Goal: Use online tool/utility: Utilize a website feature to perform a specific function

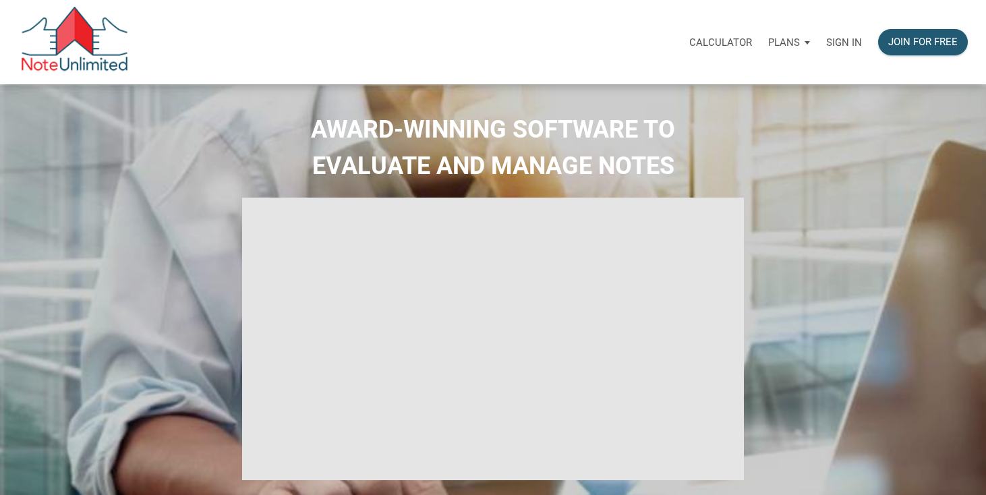
select select
type input "Introduction to new features"
select select
click at [850, 38] on p "Sign in" at bounding box center [844, 42] width 36 height 12
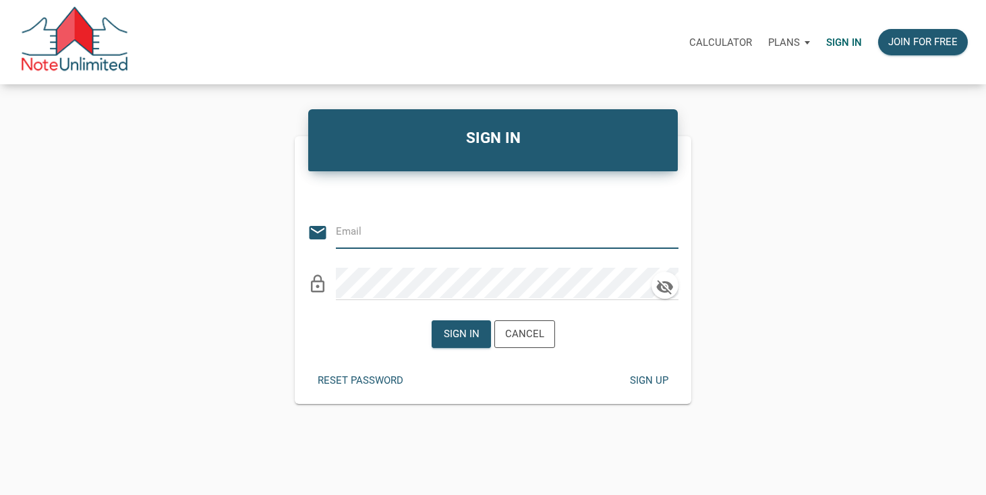
type input "[EMAIL_ADDRESS][DOMAIN_NAME]"
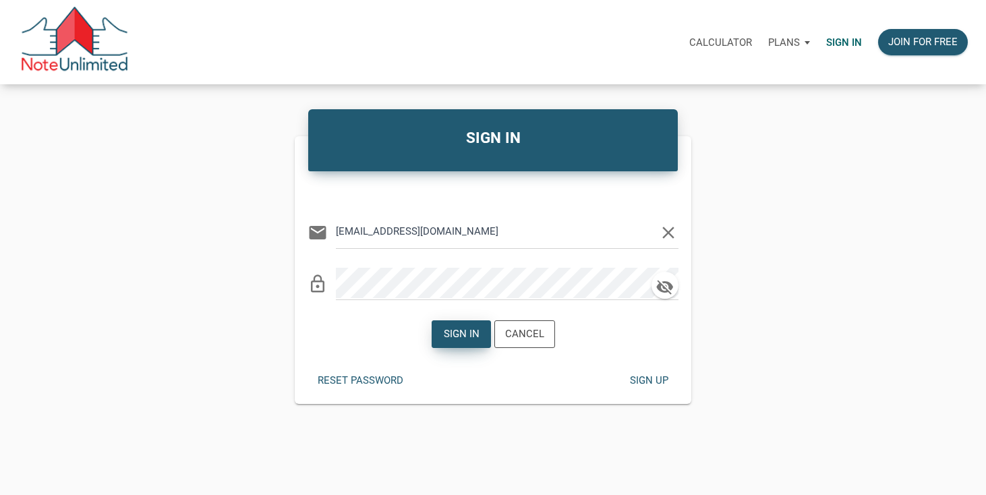
click at [454, 329] on div "Sign in" at bounding box center [461, 334] width 36 height 16
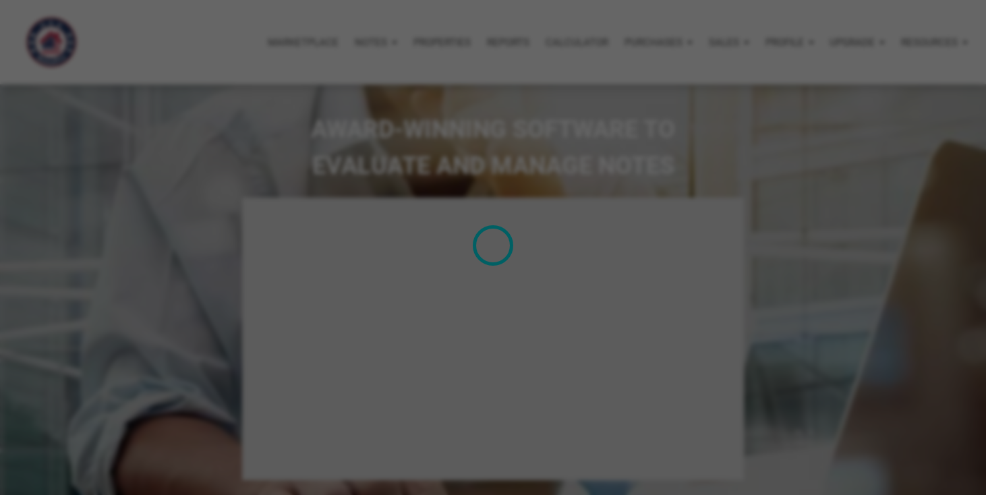
type input "Introduction to new features"
select select
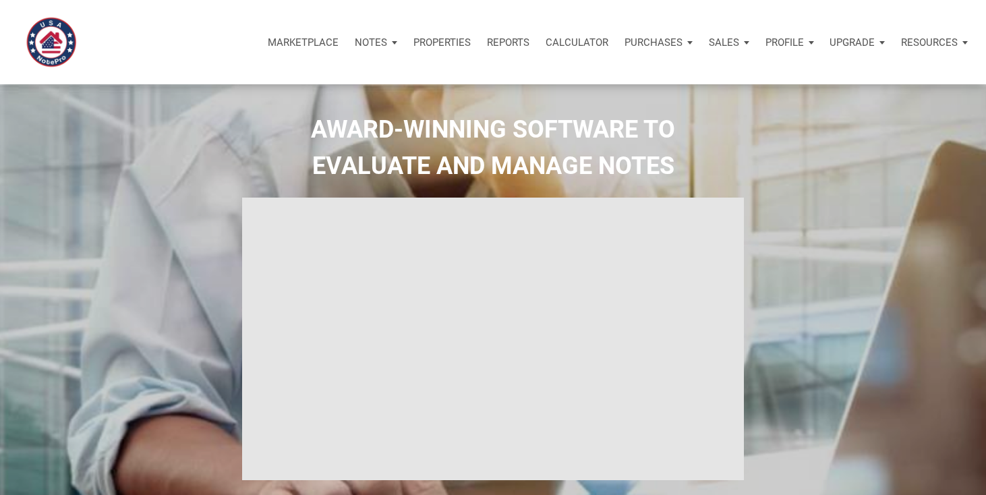
click at [562, 45] on p "Calculator" at bounding box center [576, 42] width 63 height 12
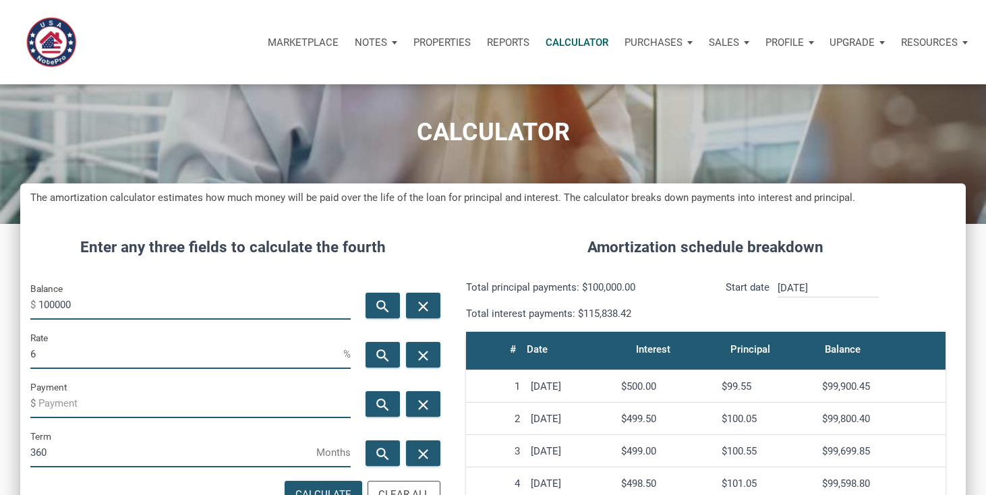
scroll to position [33, 0]
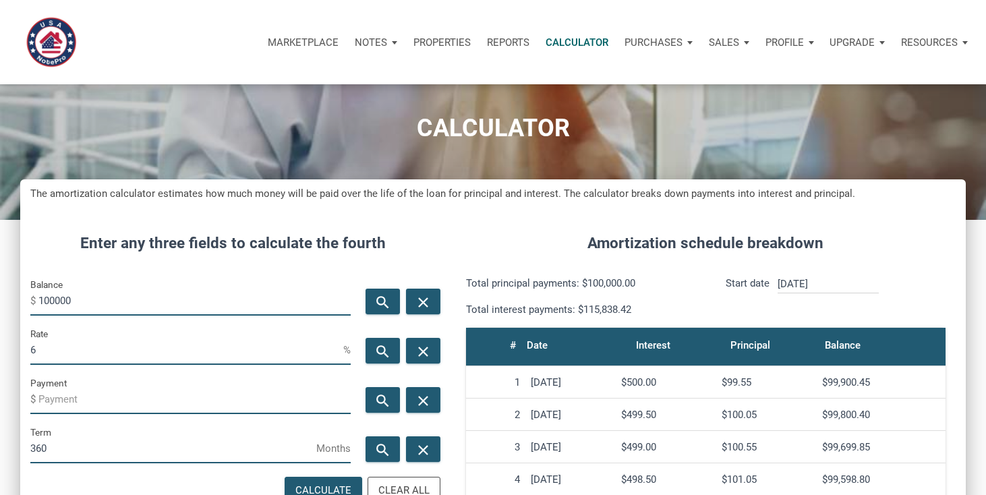
click at [122, 296] on input "100000" at bounding box center [194, 300] width 312 height 30
type input "700000"
click at [50, 343] on input "6" at bounding box center [186, 349] width 313 height 30
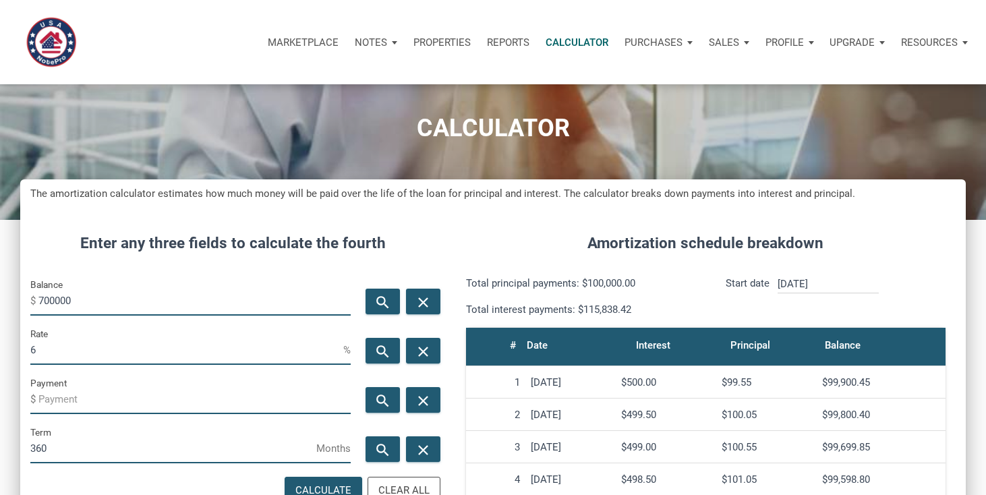
click at [50, 343] on input "6" at bounding box center [186, 349] width 313 height 30
click at [61, 394] on input "Payment" at bounding box center [194, 399] width 312 height 30
click at [63, 398] on input "3700" at bounding box center [194, 399] width 312 height 30
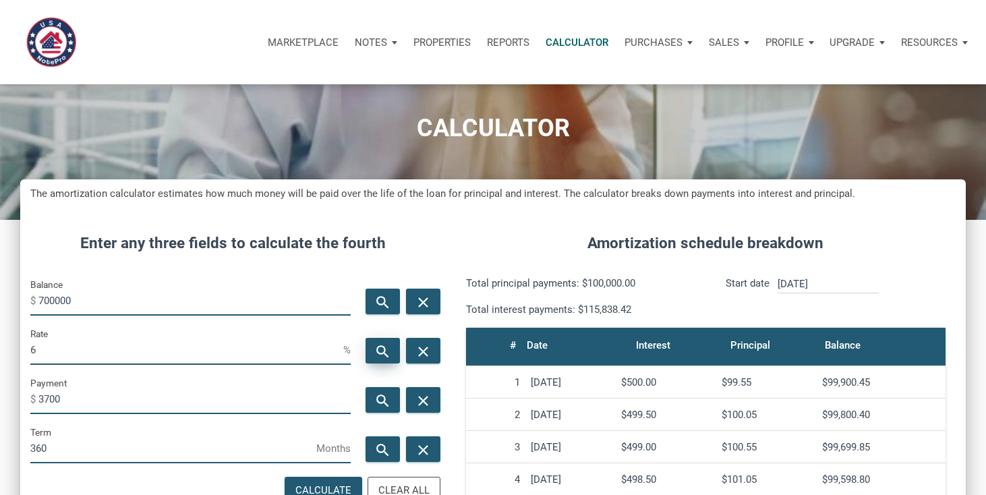
type input "-3700"
click at [382, 354] on icon "search" at bounding box center [383, 351] width 16 height 17
click at [67, 353] on input "4.87" at bounding box center [186, 349] width 313 height 30
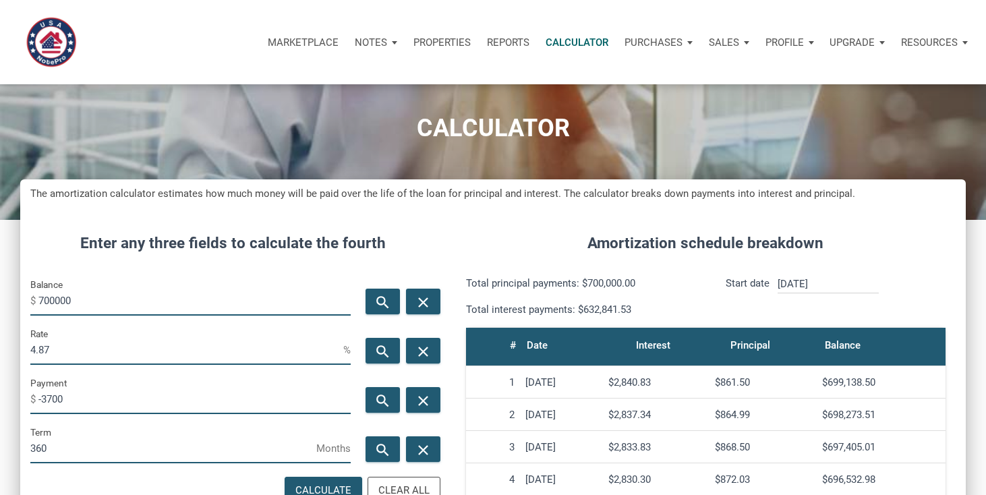
click at [67, 353] on input "4.87" at bounding box center [186, 349] width 313 height 30
type input "6"
click at [374, 300] on div "search" at bounding box center [382, 302] width 34 height 26
click at [92, 301] on input "617128.97" at bounding box center [194, 300] width 312 height 30
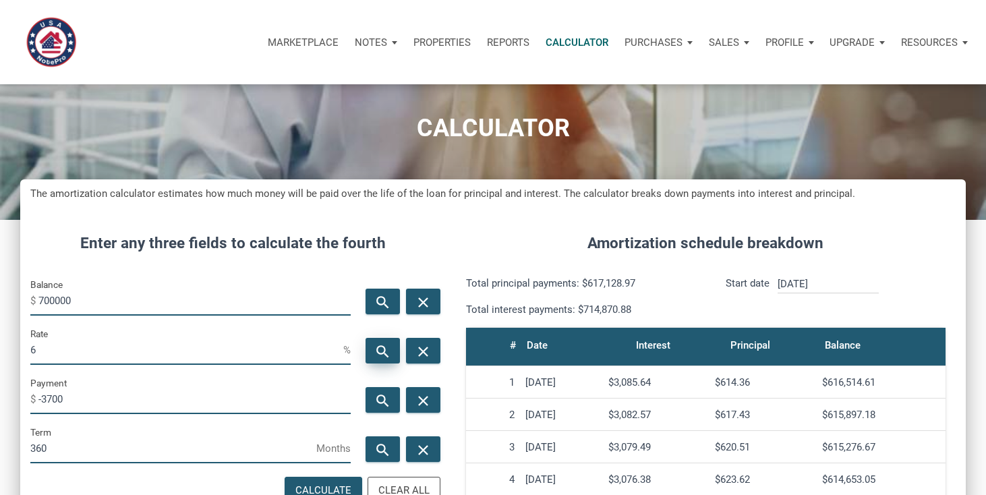
type input "700000"
click at [381, 348] on icon "search" at bounding box center [383, 351] width 16 height 17
type input "4.87"
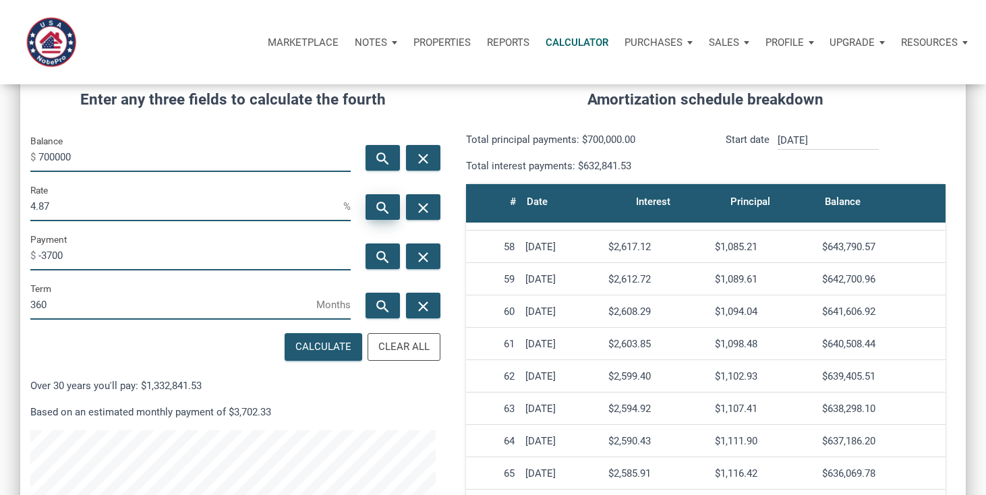
scroll to position [1834, 0]
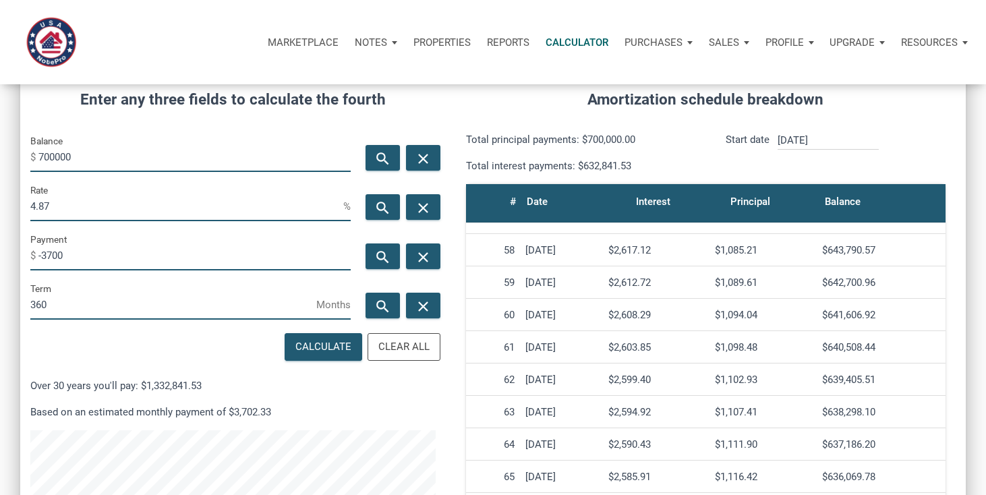
click at [856, 314] on div "$641,606.92" at bounding box center [881, 315] width 118 height 12
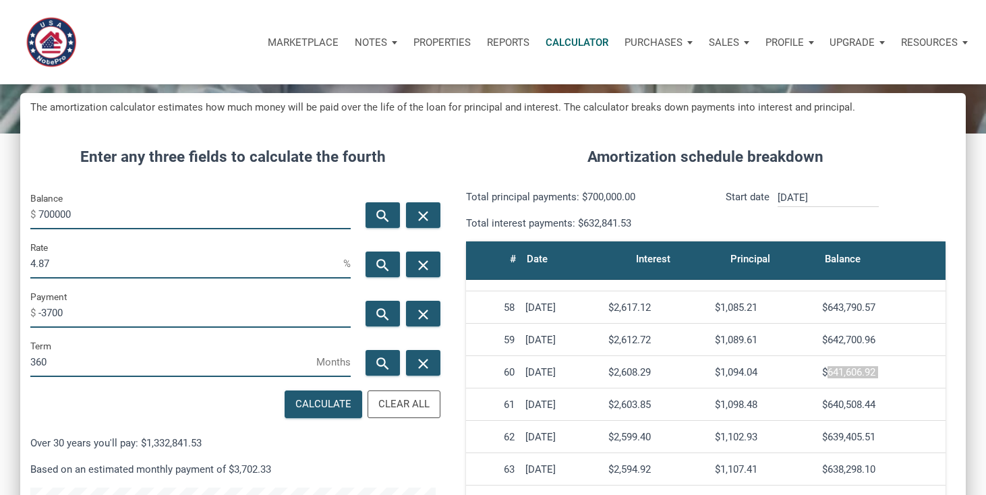
scroll to position [112, 0]
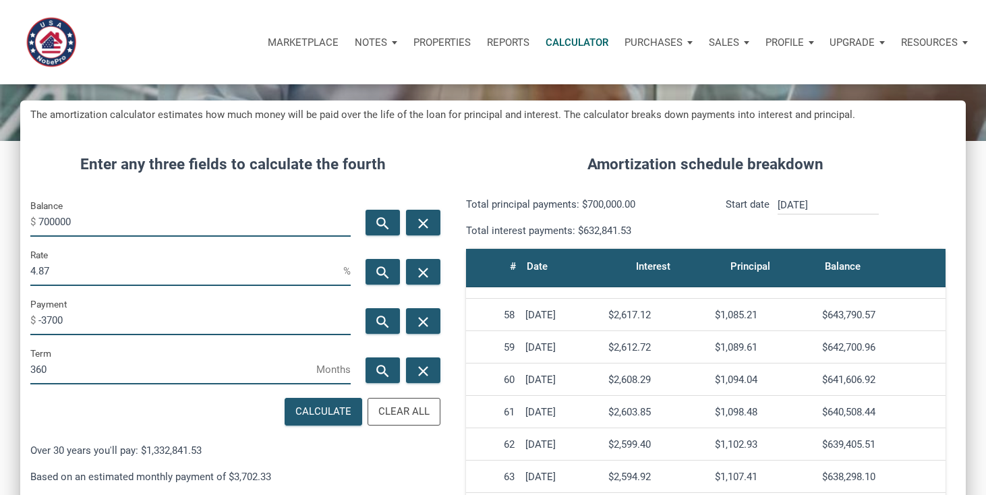
click at [84, 264] on input "4.87" at bounding box center [186, 271] width 313 height 30
click at [67, 318] on input "-3700" at bounding box center [194, 320] width 312 height 30
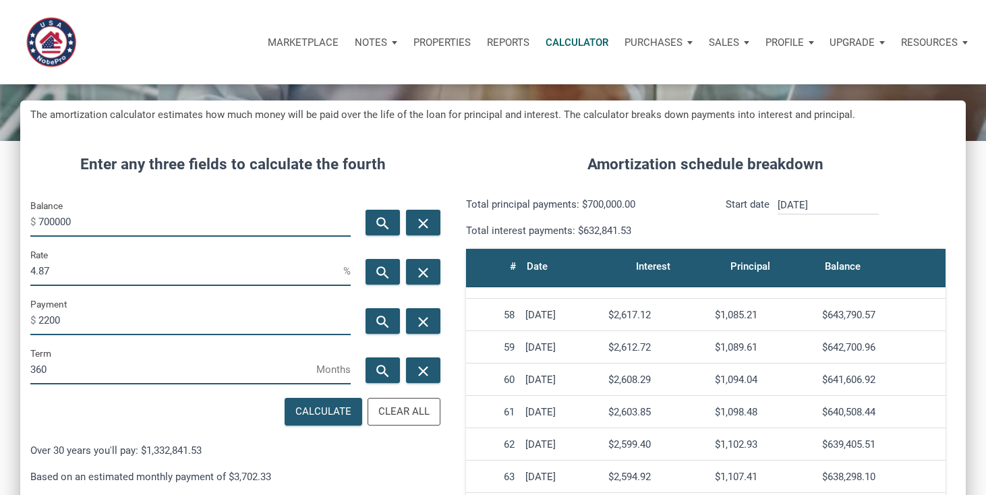
type input "-2200"
click at [57, 279] on input "4.87" at bounding box center [186, 271] width 313 height 30
type input "3"
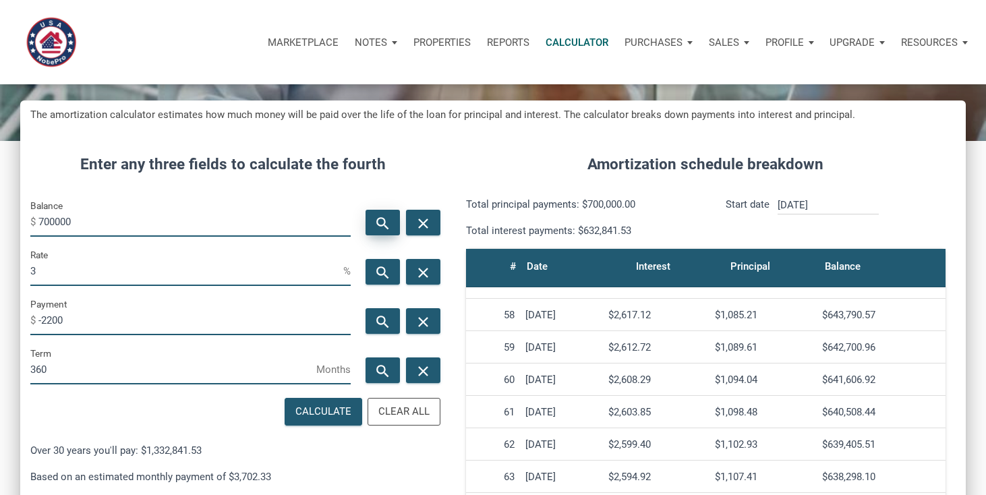
click at [377, 224] on icon "search" at bounding box center [383, 222] width 16 height 17
type input "521816.64"
click at [831, 207] on input "[DATE]" at bounding box center [827, 205] width 101 height 18
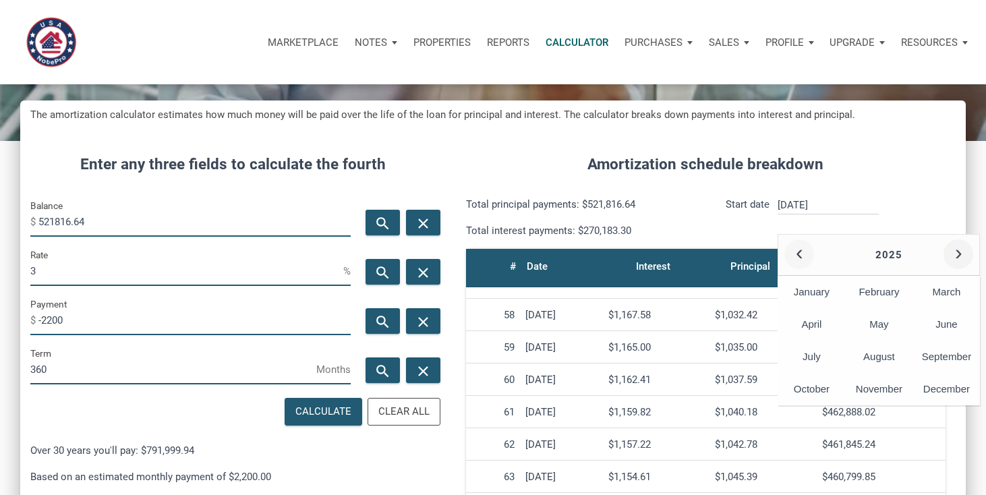
click at [806, 252] on button "‹" at bounding box center [799, 254] width 30 height 30
click at [800, 251] on button "‹" at bounding box center [799, 254] width 30 height 30
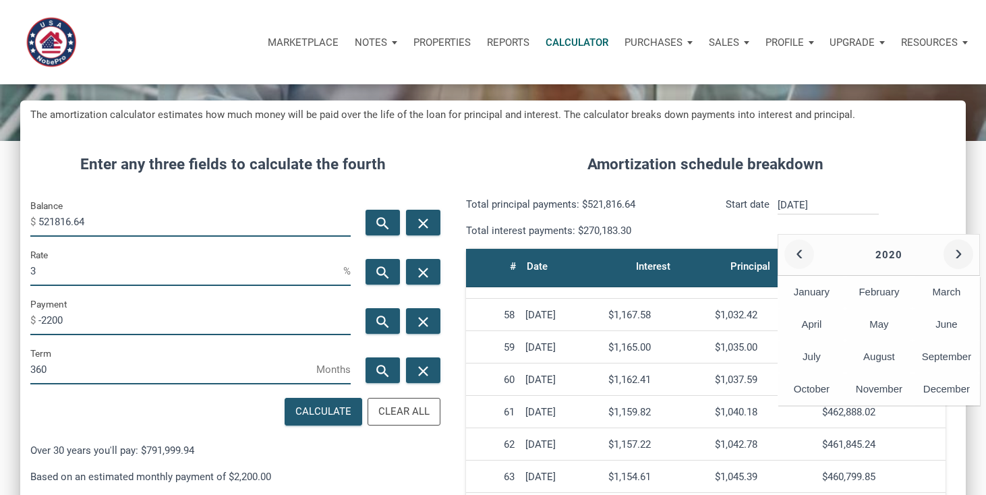
click at [800, 252] on button "‹" at bounding box center [799, 254] width 30 height 30
click at [959, 257] on button "›" at bounding box center [958, 254] width 30 height 30
click at [936, 194] on div "Amortization schedule breakdown Total principal payments: $521,816.64 Total int…" at bounding box center [706, 444] width 520 height 622
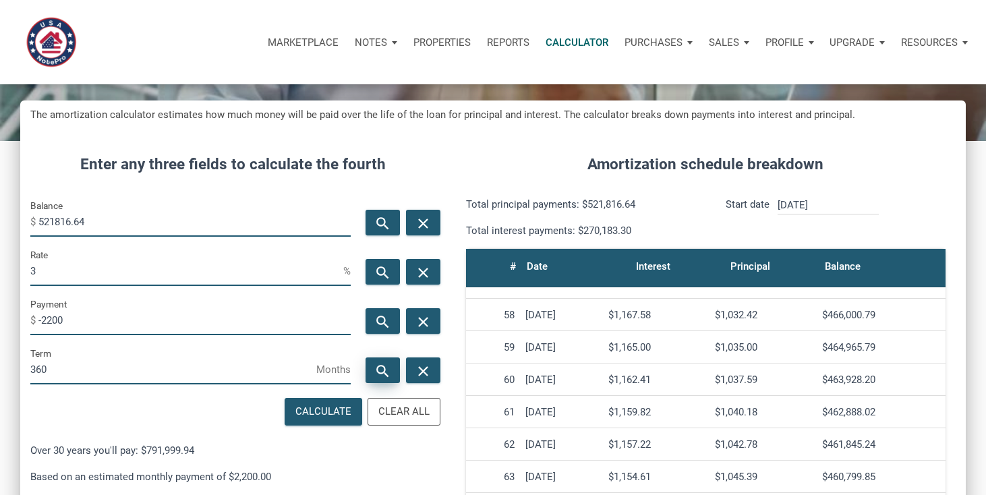
click at [384, 375] on icon "search" at bounding box center [383, 370] width 16 height 17
type input "361"
click at [811, 218] on div "[DATE] ‹ 2019 › January February March April May June July August September Oct…" at bounding box center [827, 217] width 101 height 42
click at [816, 208] on input "[DATE]" at bounding box center [827, 205] width 101 height 18
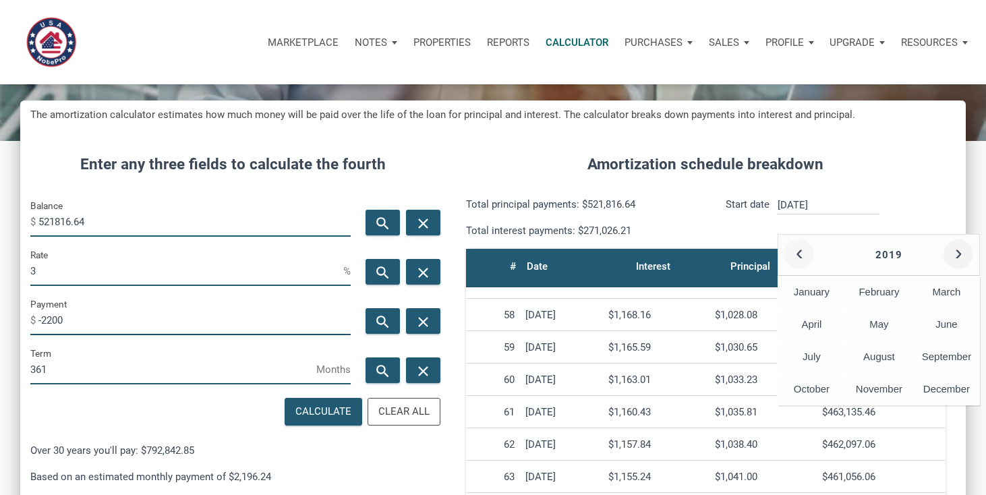
click at [800, 256] on button "‹" at bounding box center [799, 254] width 30 height 30
click at [963, 249] on button "›" at bounding box center [958, 254] width 30 height 30
click at [875, 357] on div "August" at bounding box center [878, 357] width 67 height 32
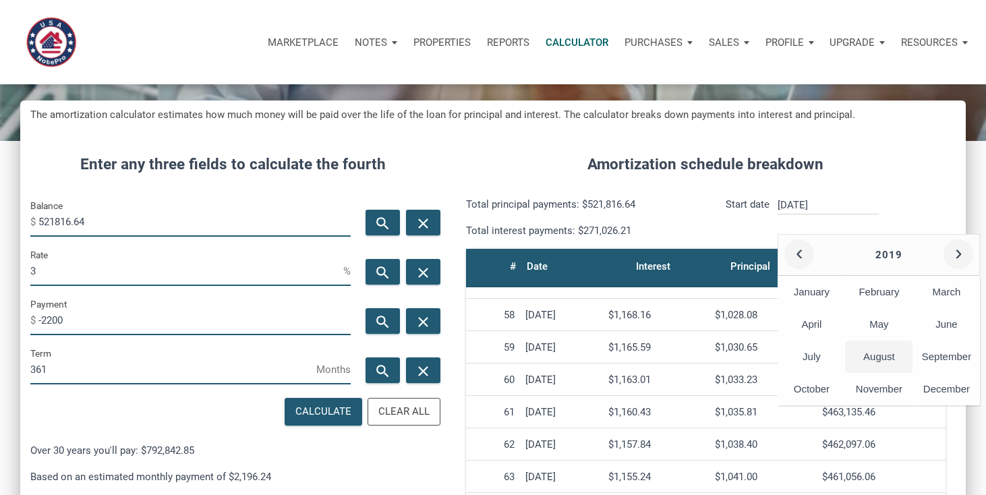
type input "[DATE]"
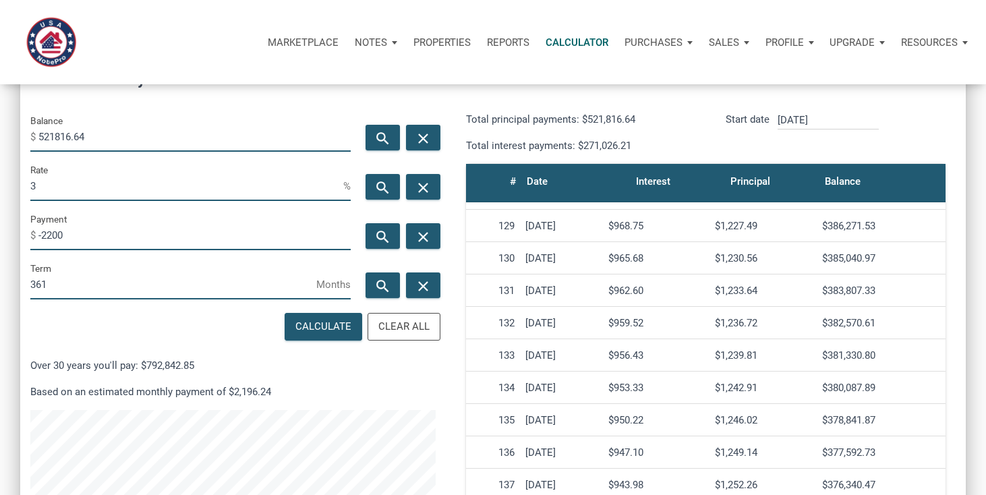
scroll to position [4162, 0]
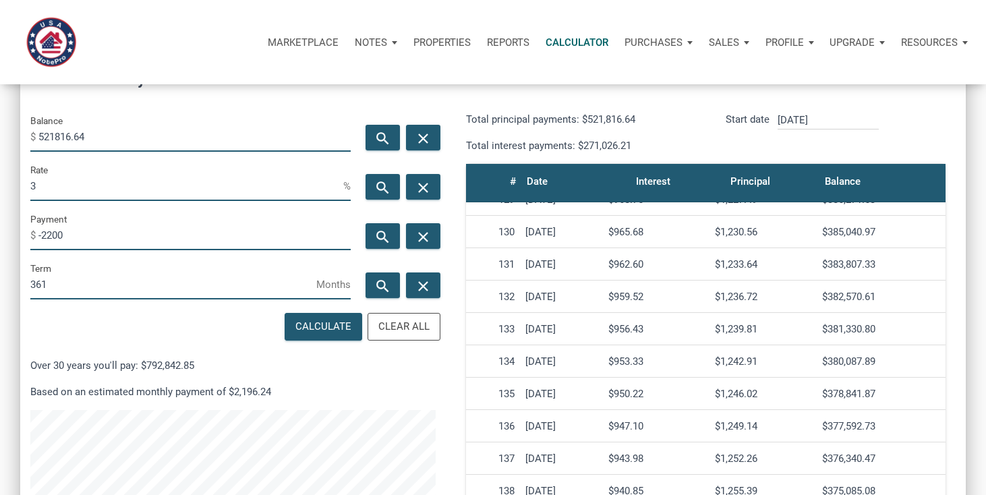
click at [856, 330] on div "$381,330.80" at bounding box center [881, 329] width 118 height 12
